Goal: Task Accomplishment & Management: Use online tool/utility

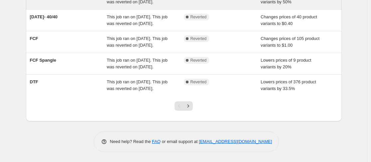
scroll to position [220, 0]
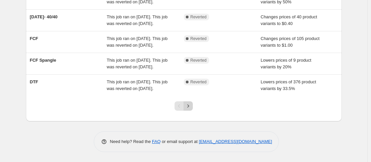
click at [192, 109] on icon "Next" at bounding box center [188, 105] width 7 height 7
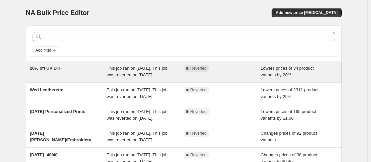
click at [122, 75] on span "This job ran on [DATE]. This job was reverted on [DATE]." at bounding box center [137, 72] width 61 height 12
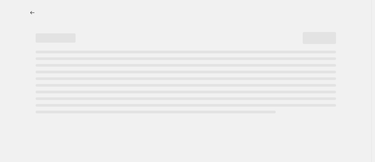
select select "percentage"
select select "no_change"
select select "collection"
select select "product_status"
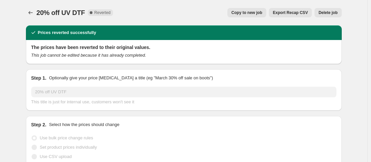
click at [250, 17] on button "Copy to new job" at bounding box center [247, 12] width 39 height 9
select select "percentage"
select select "no_change"
select select "collection"
select select "product_status"
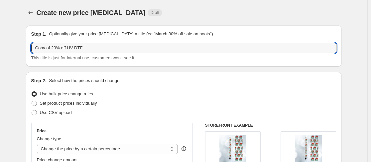
drag, startPoint x: 54, startPoint y: 47, endPoint x: 9, endPoint y: 48, distance: 44.3
type input "20% off UV DTF"
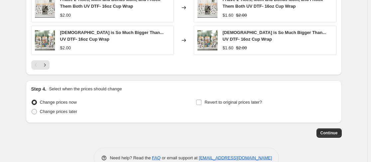
scroll to position [599, 0]
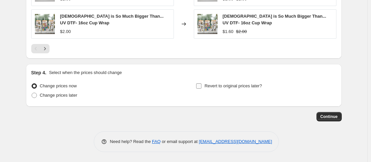
click at [202, 88] on input "Revert to original prices later?" at bounding box center [198, 85] width 5 height 5
checkbox input "true"
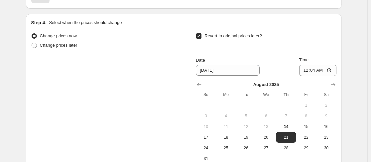
scroll to position [649, 0]
click at [285, 123] on button "14" at bounding box center [286, 126] width 20 height 11
type input "[DATE]"
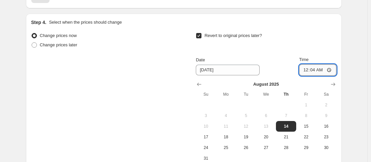
click at [306, 70] on input "00:04" at bounding box center [317, 69] width 37 height 11
type input "23:59"
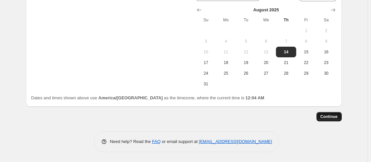
click at [330, 120] on button "Continue" at bounding box center [329, 116] width 25 height 9
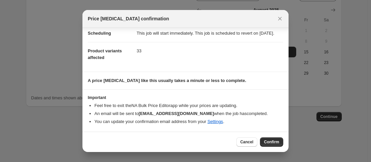
scroll to position [64, 0]
click at [270, 143] on span "Confirm" at bounding box center [271, 141] width 15 height 5
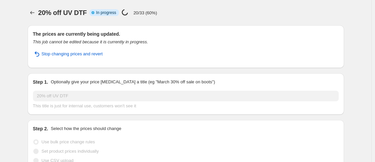
select select "percentage"
select select "no_change"
select select "collection"
select select "product_status"
